Goal: Transaction & Acquisition: Purchase product/service

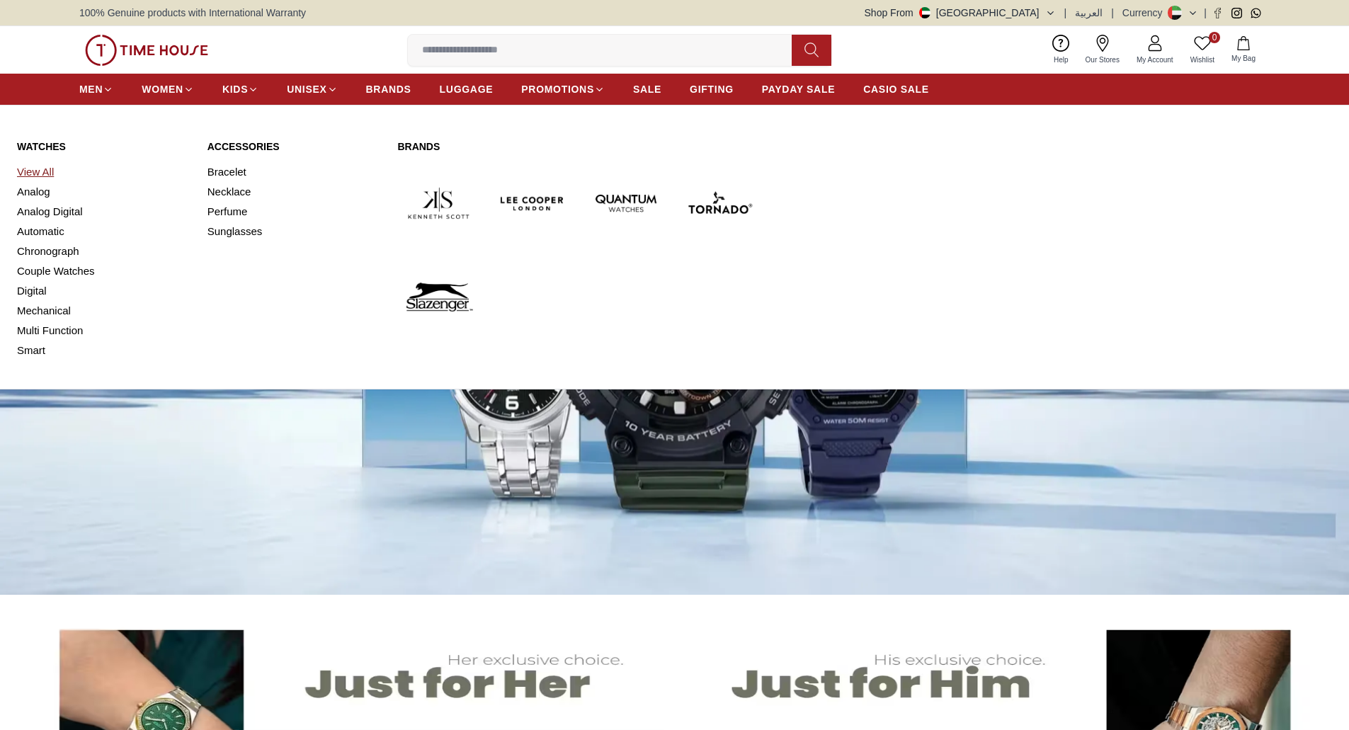
click at [42, 171] on link "View All" at bounding box center [103, 172] width 173 height 20
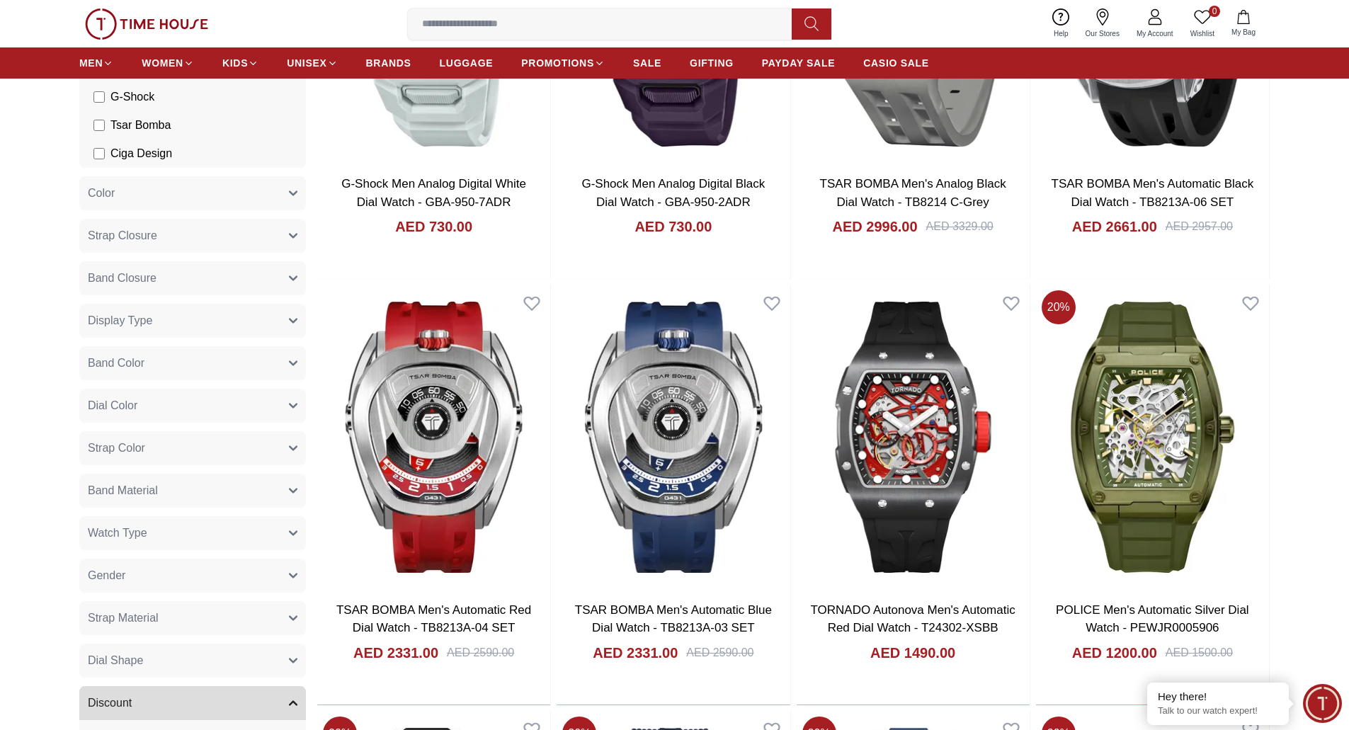
scroll to position [430, 0]
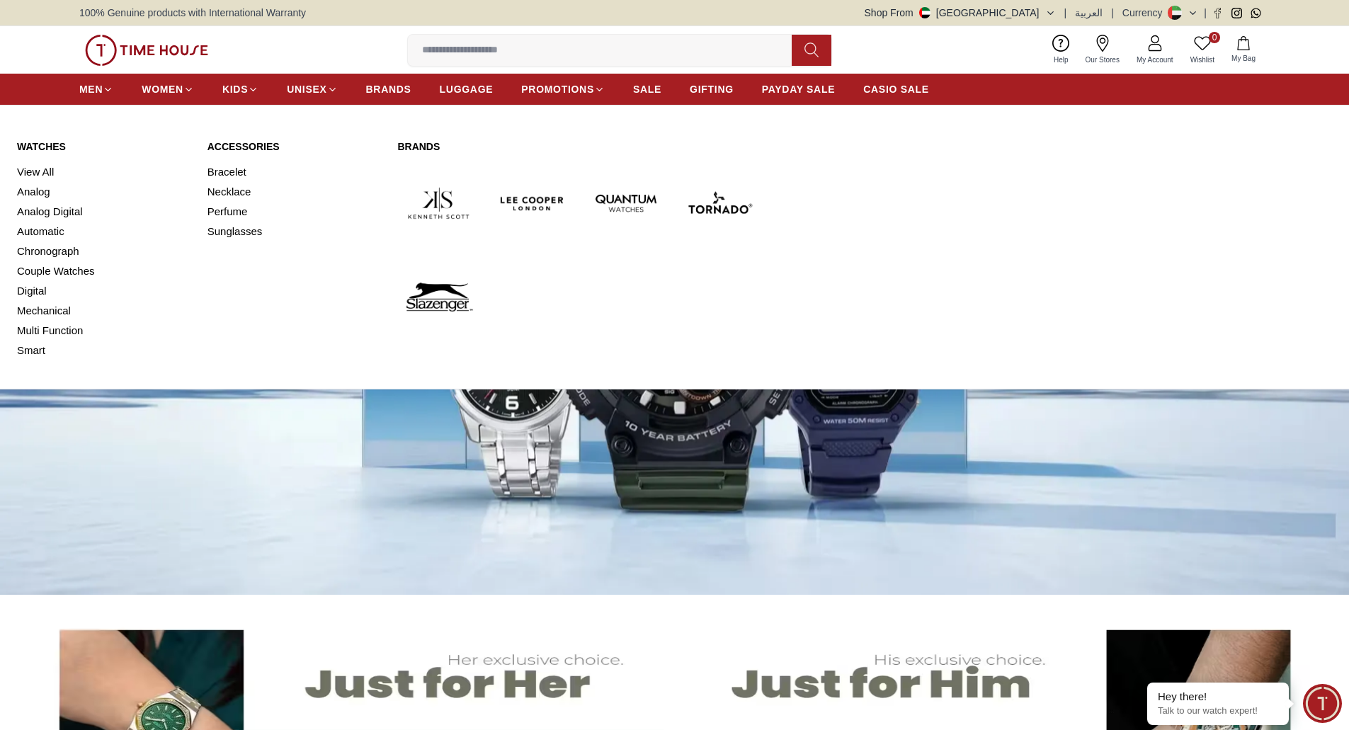
drag, startPoint x: 50, startPoint y: 172, endPoint x: 43, endPoint y: 196, distance: 25.1
click at [50, 172] on link "View All" at bounding box center [103, 172] width 173 height 20
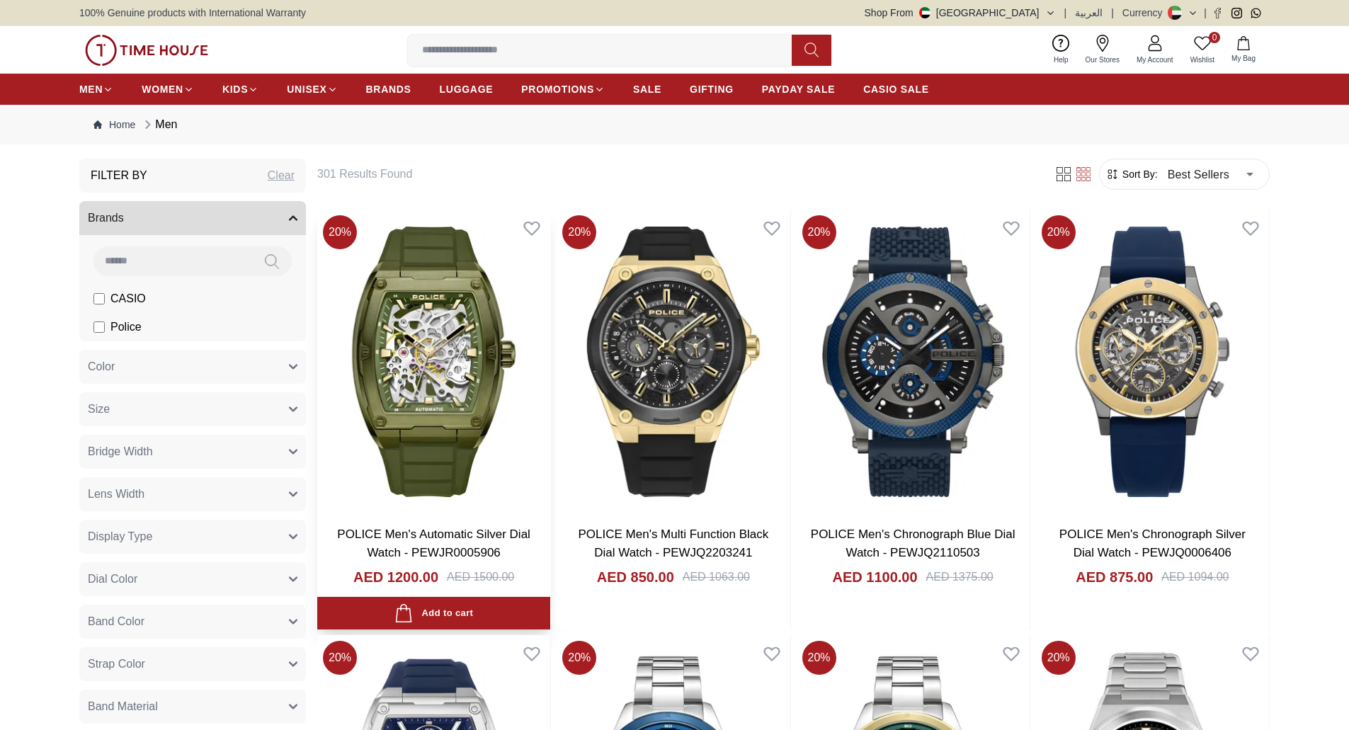
click at [501, 340] on img at bounding box center [433, 362] width 233 height 304
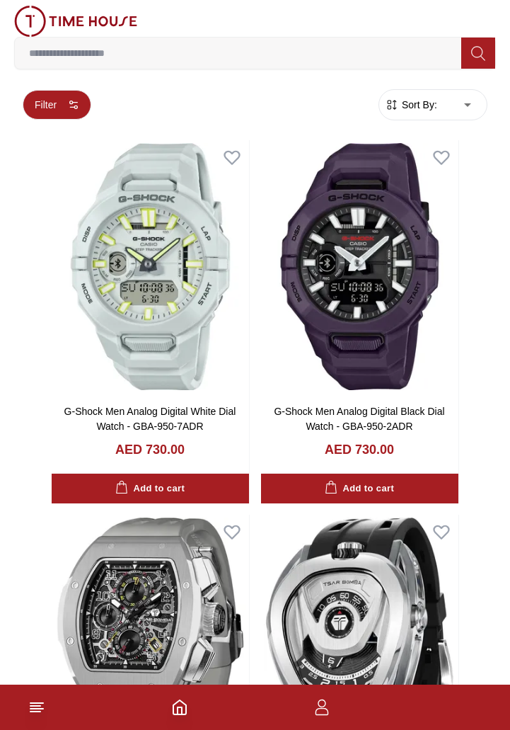
click at [70, 101] on circle "button" at bounding box center [71, 102] width 3 height 3
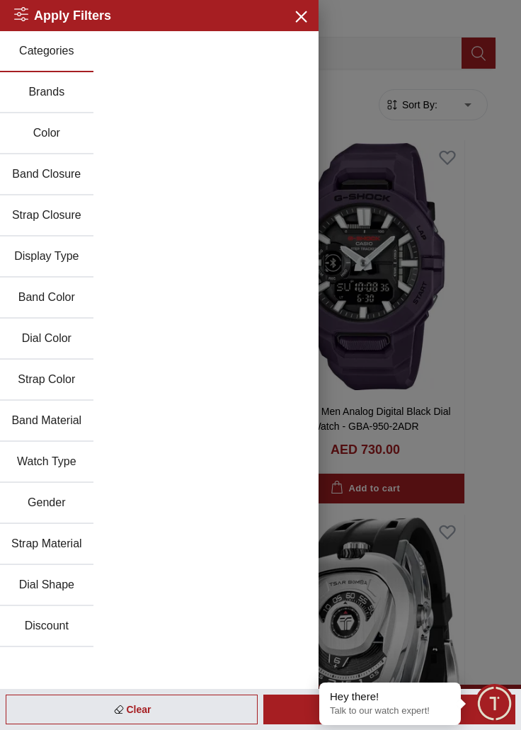
click at [57, 93] on button "Brands" at bounding box center [46, 92] width 93 height 41
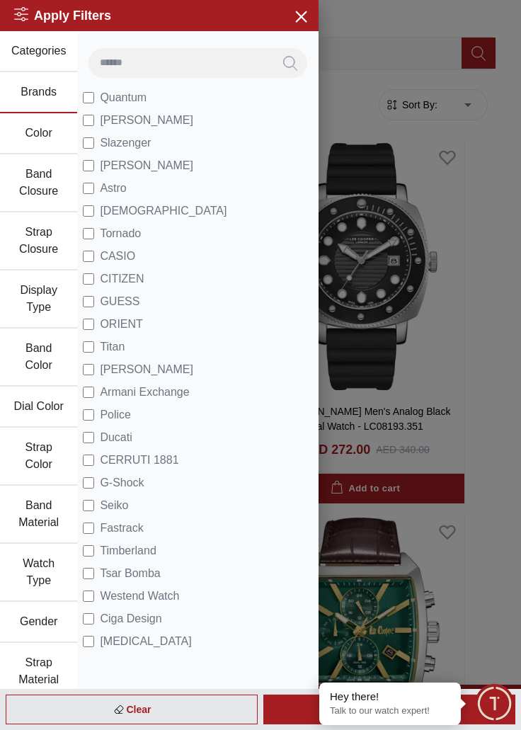
click at [47, 249] on button "Strap Closure" at bounding box center [38, 241] width 77 height 58
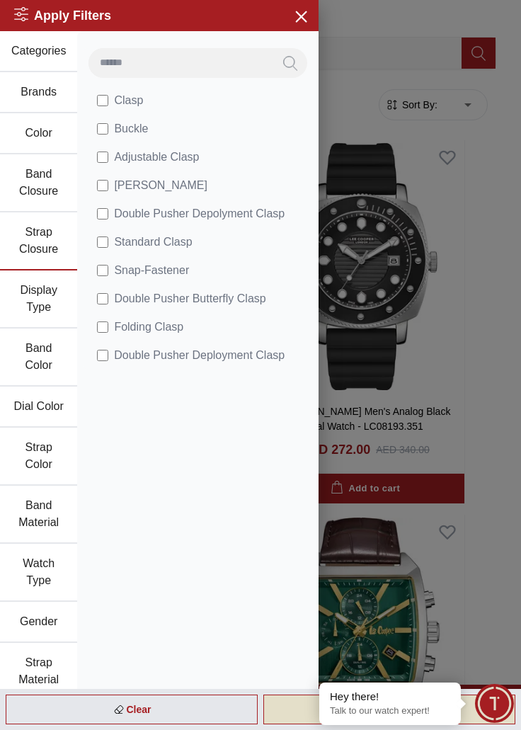
click at [275, 712] on div "Apply" at bounding box center [389, 710] width 252 height 30
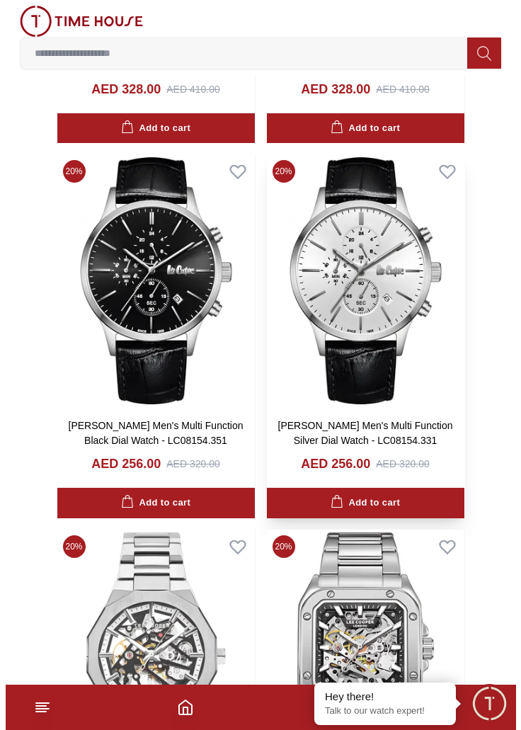
scroll to position [1274, 0]
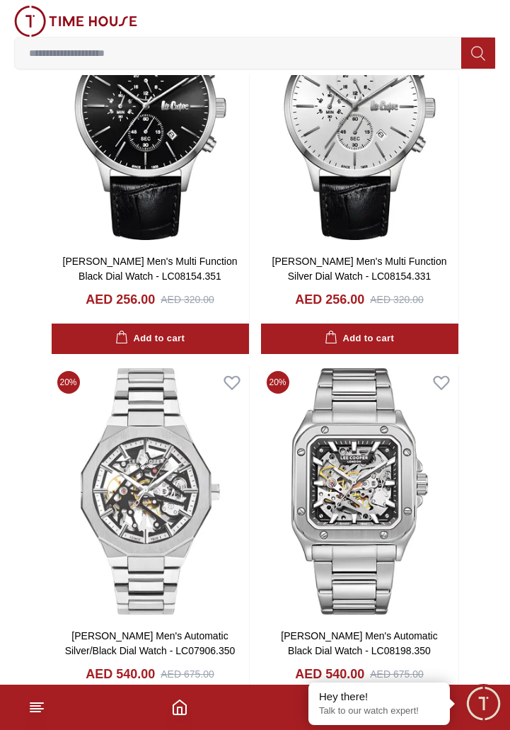
click at [40, 710] on icon at bounding box center [36, 707] width 17 height 17
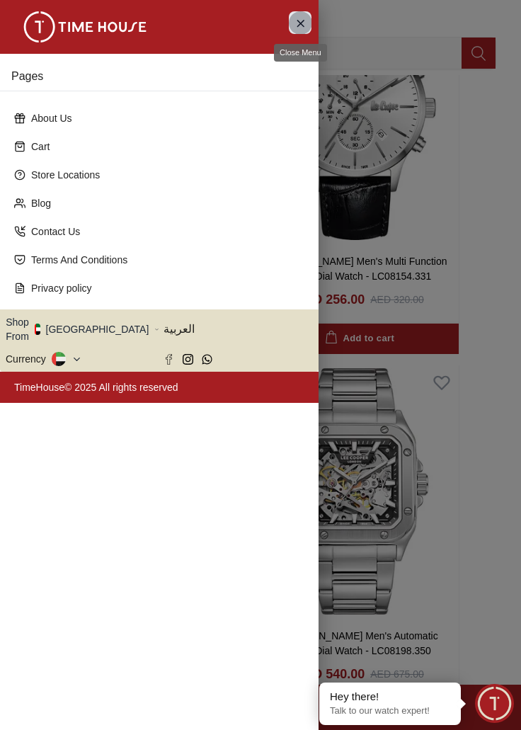
click at [299, 29] on icon "Close Menu" at bounding box center [300, 23] width 11 height 18
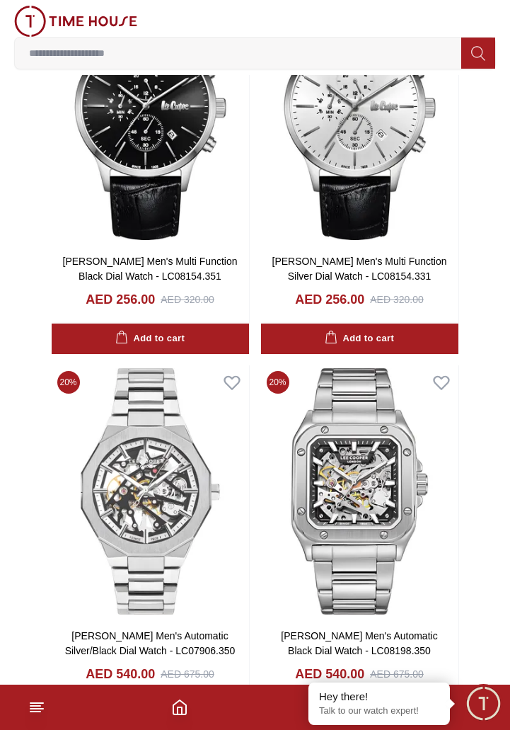
click at [38, 707] on icon at bounding box center [36, 707] width 17 height 17
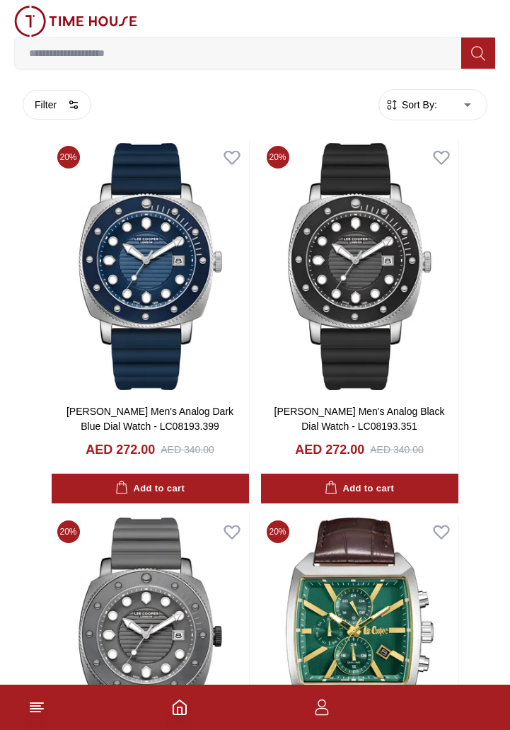
click at [31, 712] on line at bounding box center [35, 712] width 10 height 0
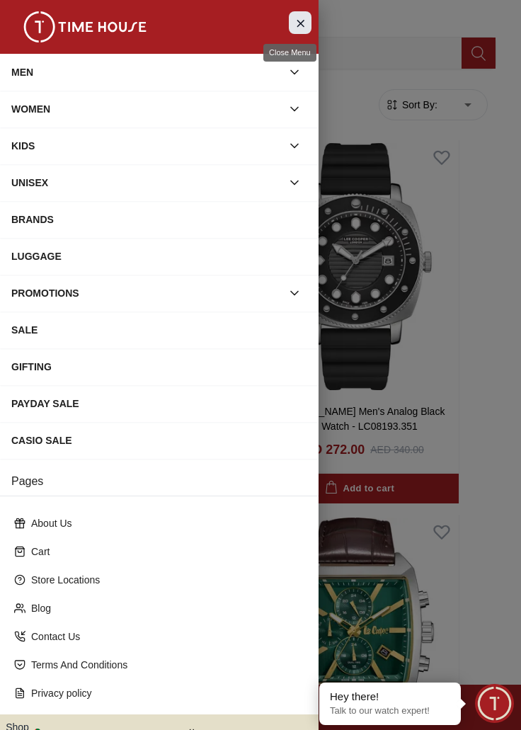
click at [297, 25] on icon "Close Menu" at bounding box center [300, 23] width 6 height 6
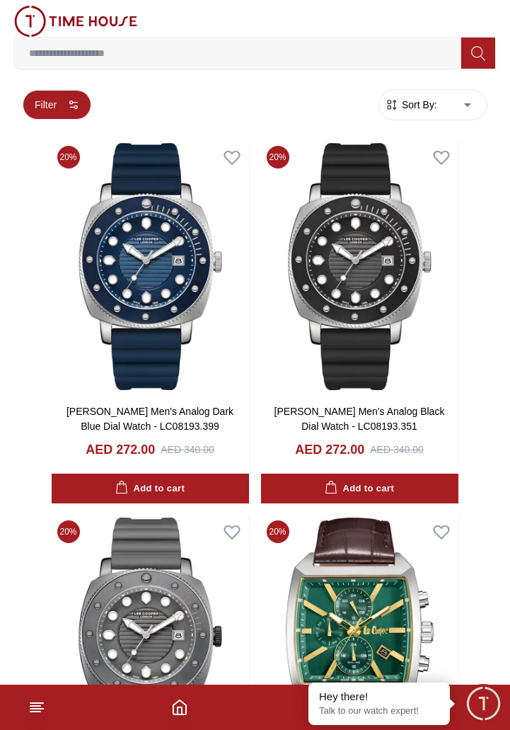
click at [59, 103] on button "Filter" at bounding box center [57, 105] width 69 height 30
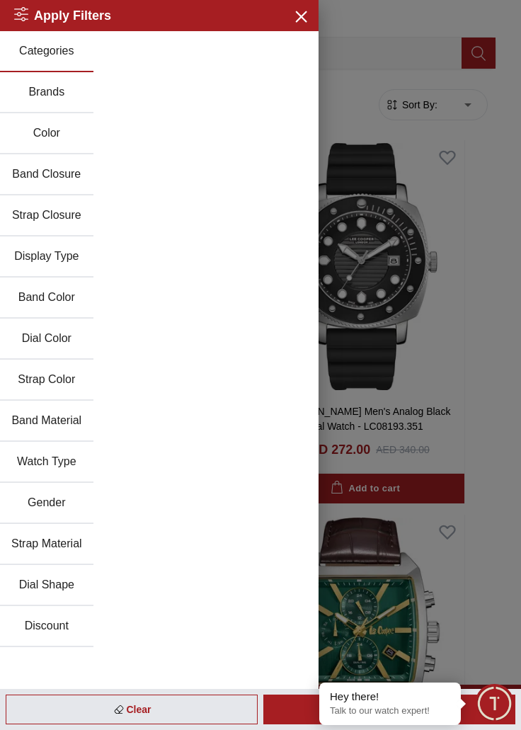
click at [67, 176] on button "Band Closure" at bounding box center [46, 174] width 93 height 41
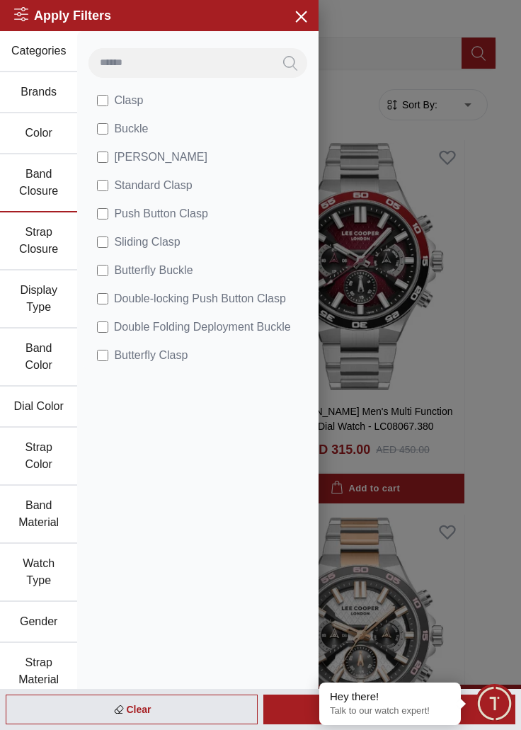
drag, startPoint x: 503, startPoint y: 39, endPoint x: 500, endPoint y: 79, distance: 39.8
click at [292, 16] on icon "button" at bounding box center [301, 16] width 18 height 18
click at [286, 16] on div "0 Wishlist My Bag" at bounding box center [255, 21] width 482 height 31
click at [289, 14] on div "0 Wishlist My Bag" at bounding box center [255, 21] width 482 height 31
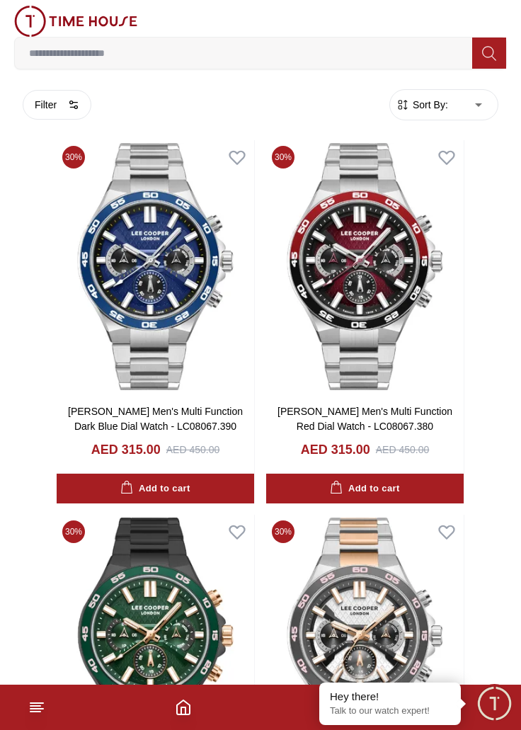
click at [149, 708] on footer at bounding box center [260, 707] width 521 height 45
